Goal: Transaction & Acquisition: Purchase product/service

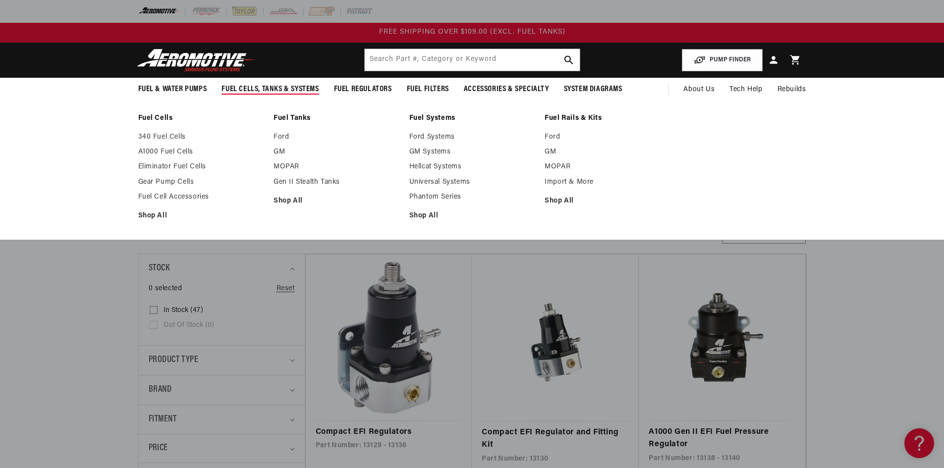
click at [276, 87] on span "Fuel Cells, Tanks & Systems" at bounding box center [269, 89] width 97 height 10
click at [428, 149] on link "GM Systems" at bounding box center [472, 152] width 126 height 9
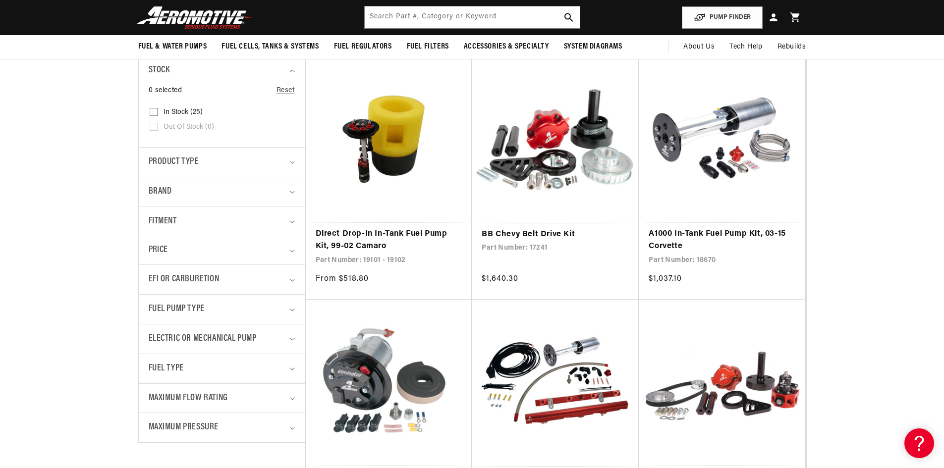
scroll to position [50, 0]
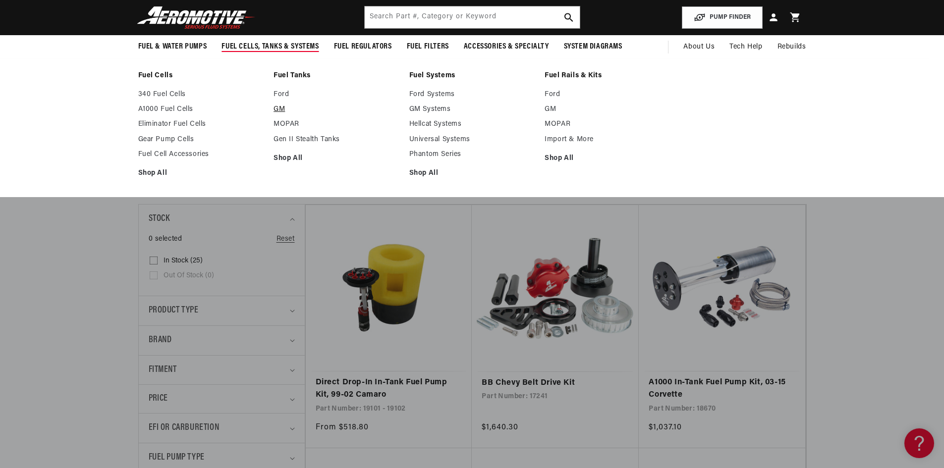
click at [280, 107] on link "GM" at bounding box center [337, 109] width 126 height 9
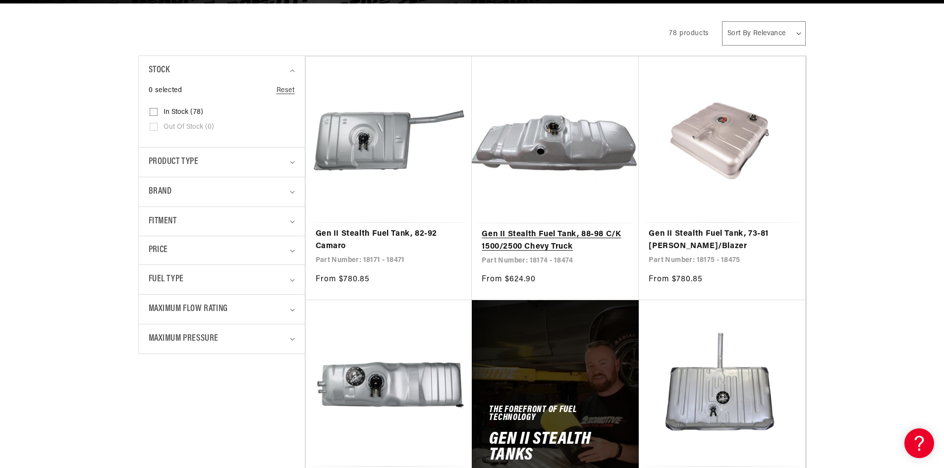
click at [547, 245] on link "Gen II Stealth Fuel Tank, 88-98 C/K 1500/2500 Chevy Truck" at bounding box center [555, 240] width 147 height 25
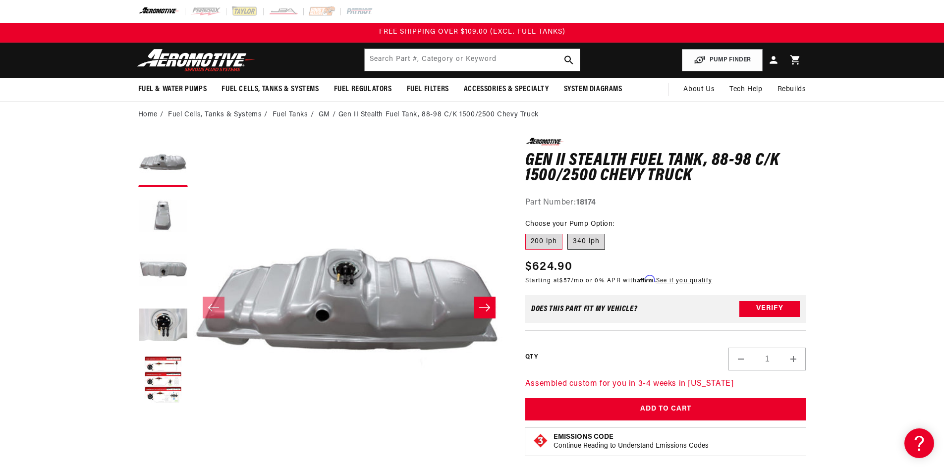
click at [579, 239] on label "340 lph" at bounding box center [586, 242] width 38 height 16
click at [568, 232] on input "340 lph" at bounding box center [567, 232] width 0 height 0
radio input "true"
click at [158, 216] on button "Load image 2 in gallery view" at bounding box center [163, 217] width 50 height 50
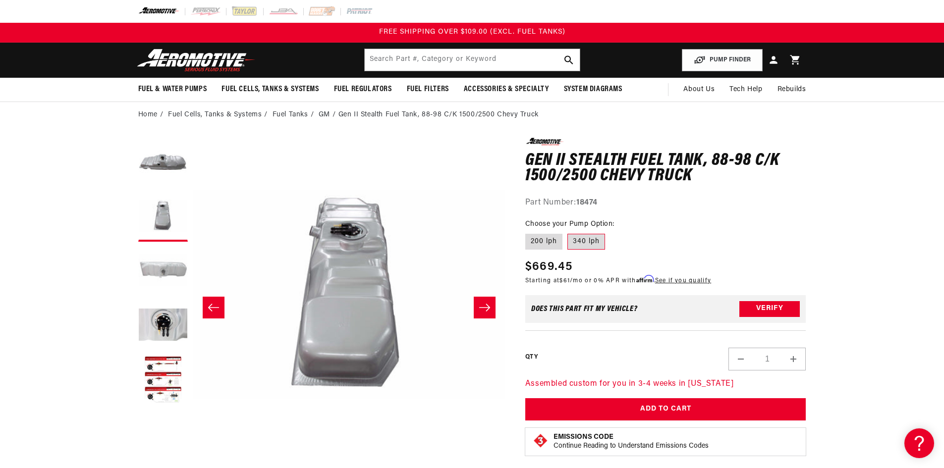
click at [165, 257] on button "Load image 3 in gallery view" at bounding box center [163, 272] width 50 height 50
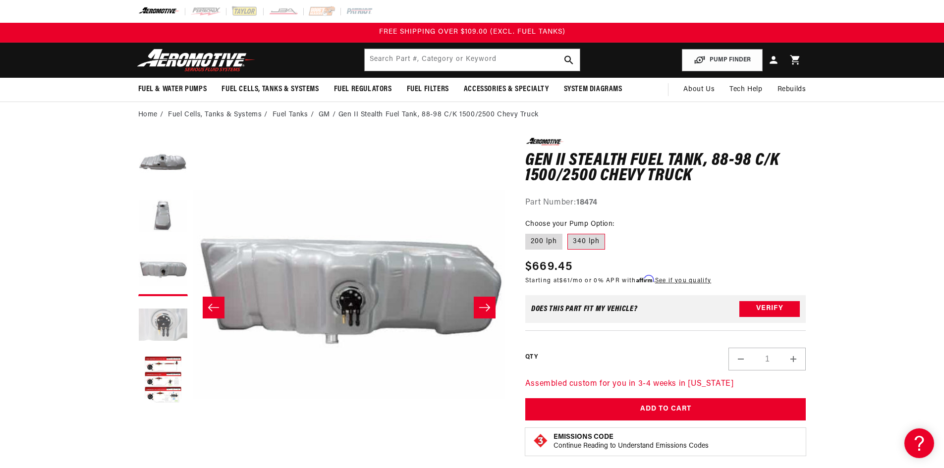
click at [158, 319] on button "Load image 4 in gallery view" at bounding box center [163, 326] width 50 height 50
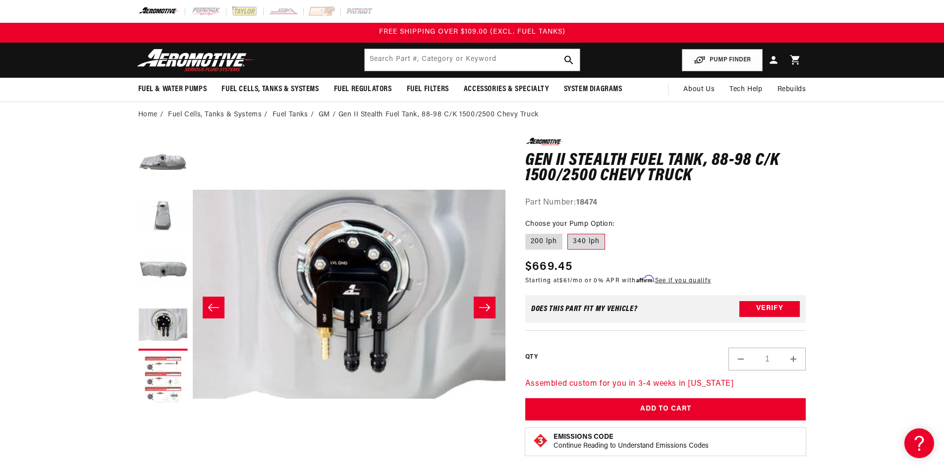
click at [155, 369] on button "Load image 5 in gallery view" at bounding box center [163, 381] width 50 height 50
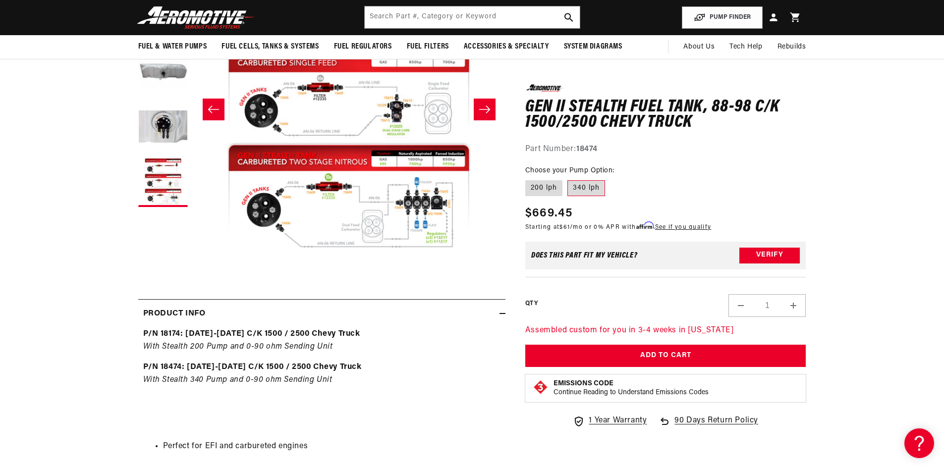
scroll to position [0, 0]
